Goal: Task Accomplishment & Management: Use online tool/utility

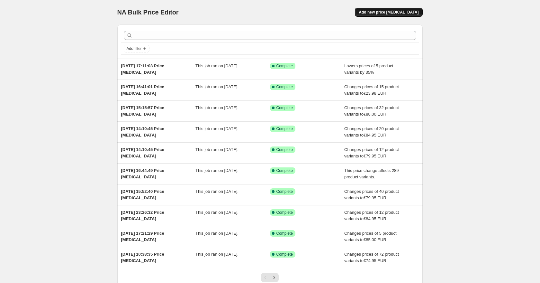
click at [386, 14] on span "Add new price change job" at bounding box center [389, 12] width 60 height 5
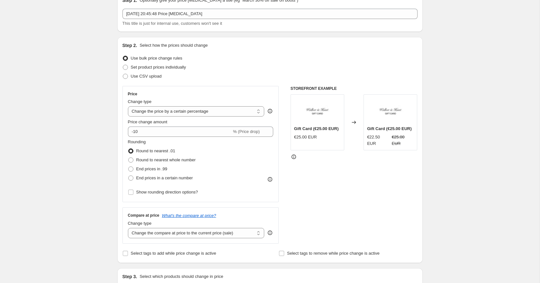
scroll to position [56, 0]
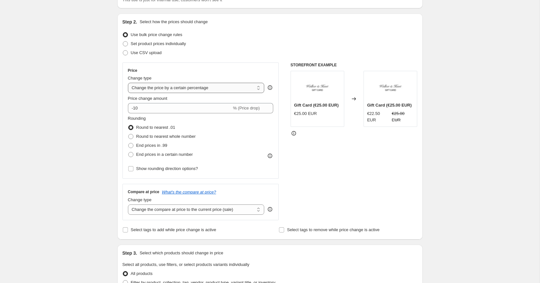
click at [142, 89] on select "Change the price to a certain amount Change the price by a certain amount Chang…" at bounding box center [196, 88] width 137 height 10
select select "to"
type input "80.00"
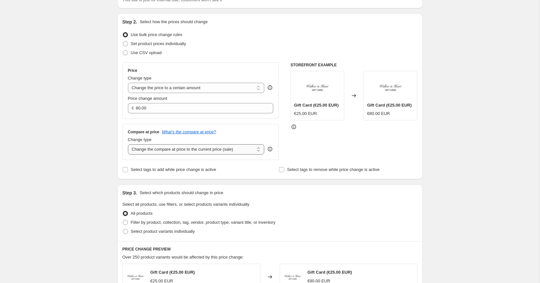
click at [149, 149] on select "Change the compare at price to the current price (sale) Change the compare at p…" at bounding box center [196, 149] width 137 height 10
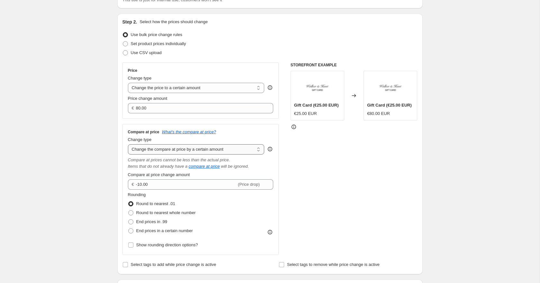
click at [153, 152] on select "Change the compare at price to the current price (sale) Change the compare at p…" at bounding box center [196, 149] width 137 height 10
select select "to"
type input "80.00"
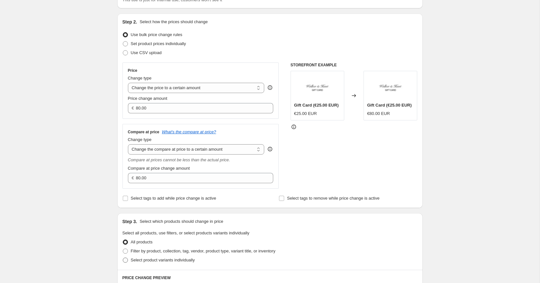
click at [127, 257] on span at bounding box center [125, 259] width 5 height 5
click at [123, 257] on input "Select product variants individually" at bounding box center [123, 257] width 0 height 0
radio input "true"
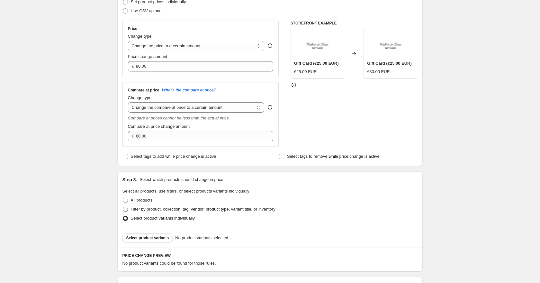
scroll to position [103, 0]
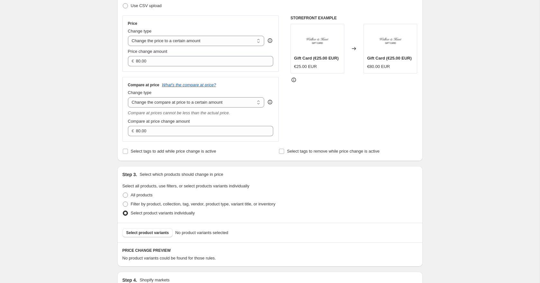
click at [151, 227] on div "Select product variants No product variants selected" at bounding box center [270, 233] width 306 height 20
click at [147, 230] on span "Select product variants" at bounding box center [147, 232] width 43 height 5
click at [161, 236] on button "Select product variants" at bounding box center [148, 232] width 51 height 9
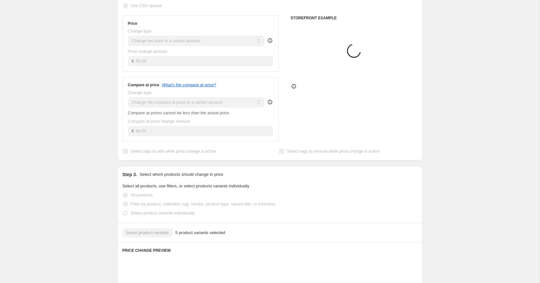
click at [96, 150] on div "Create new price change job. This page is ready Create new price change job Dra…" at bounding box center [270, 230] width 540 height 667
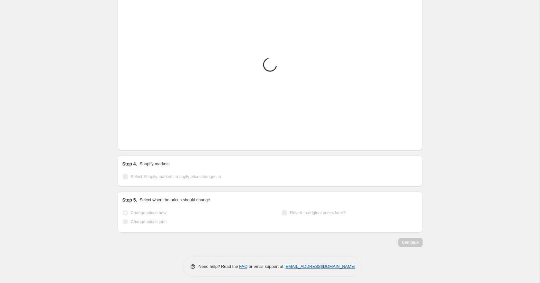
scroll to position [384, 0]
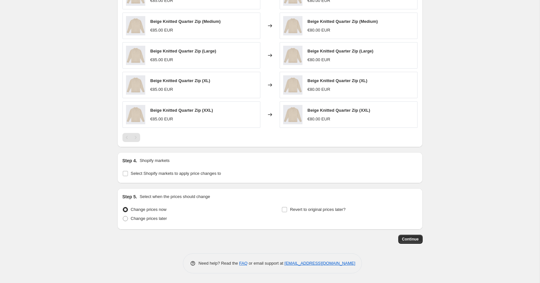
click at [126, 178] on div "Step 4. Shopify markets Select Shopify markets to apply price changes to" at bounding box center [270, 167] width 306 height 31
click at [125, 175] on input "Select Shopify markets to apply price changes to" at bounding box center [125, 173] width 5 height 5
checkbox input "true"
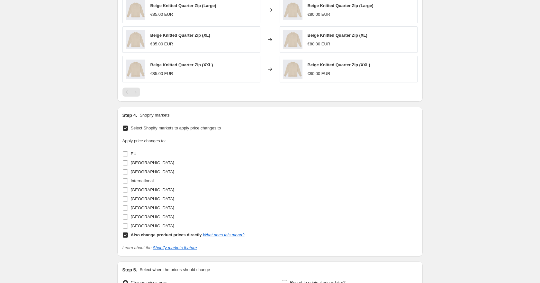
scroll to position [443, 0]
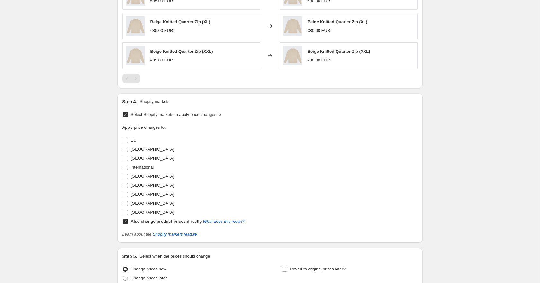
click at [126, 222] on input "Also change product prices directly What does this mean?" at bounding box center [125, 221] width 5 height 5
checkbox input "false"
click at [126, 214] on input "United States" at bounding box center [125, 212] width 5 height 5
checkbox input "true"
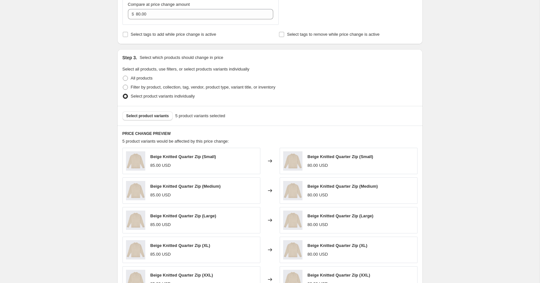
scroll to position [263, 0]
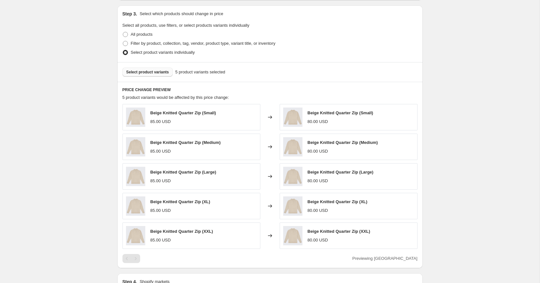
click at [139, 73] on span "Select product variants" at bounding box center [147, 71] width 43 height 5
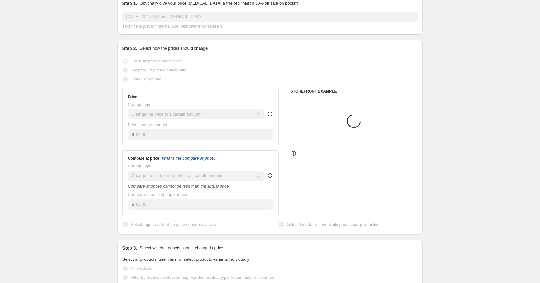
scroll to position [32, 0]
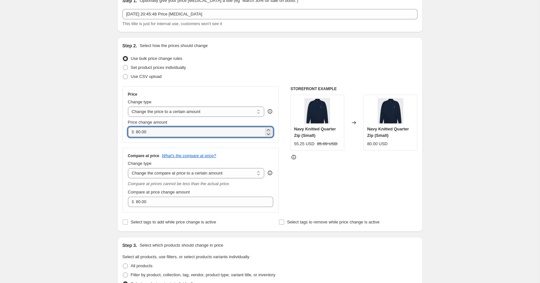
drag, startPoint x: 157, startPoint y: 130, endPoint x: 118, endPoint y: 126, distance: 39.1
click at [122, 127] on div "Step 2. Select how the prices should change Use bulk price change rules Set pro…" at bounding box center [270, 134] width 306 height 194
drag, startPoint x: 154, startPoint y: 133, endPoint x: 123, endPoint y: 132, distance: 30.9
click at [123, 132] on div "Price Change type Change the price to a certain amount Change the price by a ce…" at bounding box center [201, 114] width 157 height 56
type input "89.95"
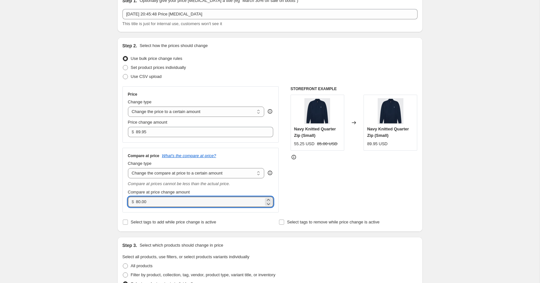
drag, startPoint x: 154, startPoint y: 202, endPoint x: 116, endPoint y: 200, distance: 38.7
paste input "9.95"
type input "89.95"
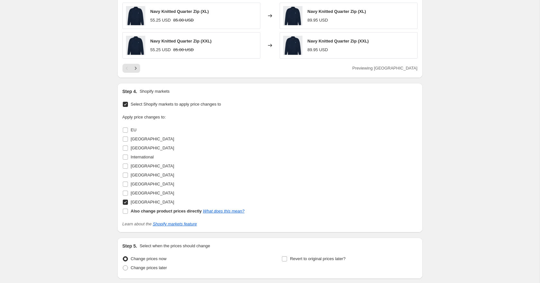
scroll to position [475, 0]
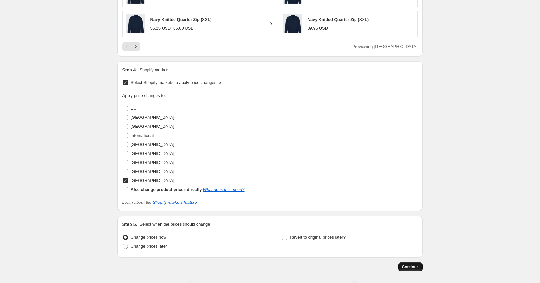
click at [417, 265] on span "Continue" at bounding box center [410, 266] width 17 height 5
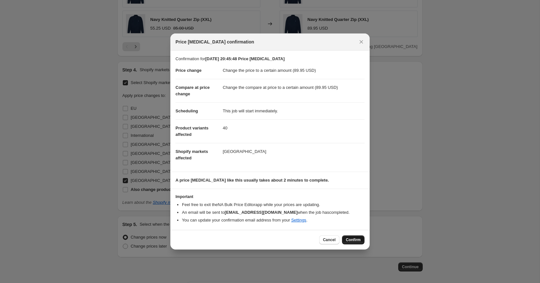
click at [354, 239] on button "Confirm" at bounding box center [353, 239] width 23 height 9
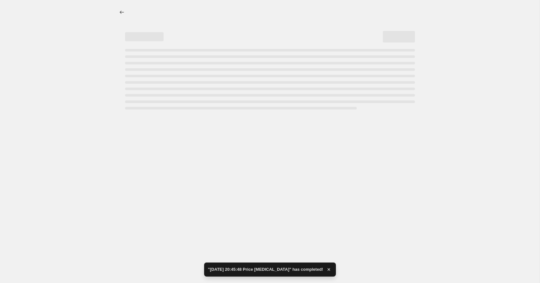
select select "to"
